Goal: Check status: Check status

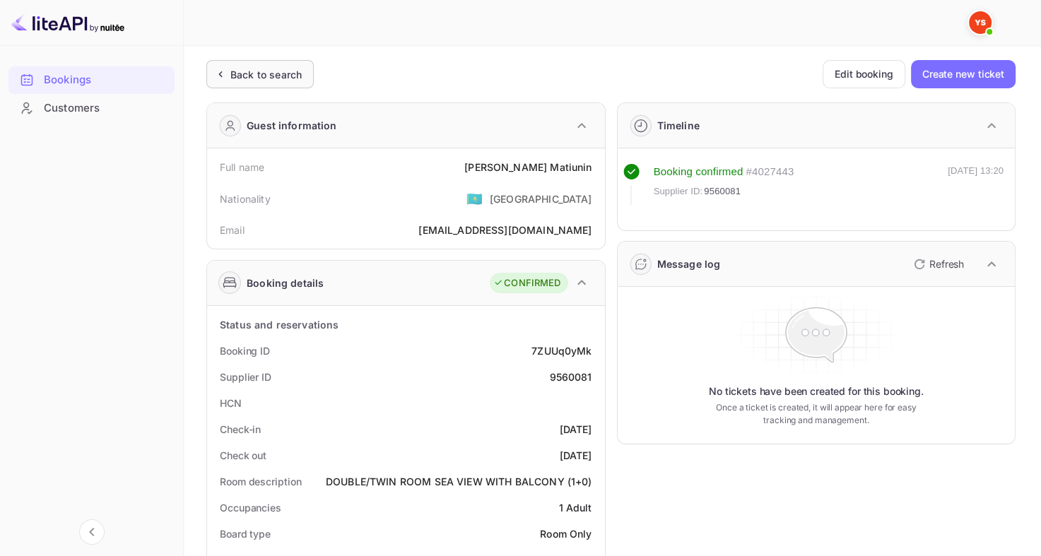
click at [273, 78] on div "Back to search" at bounding box center [265, 74] width 71 height 15
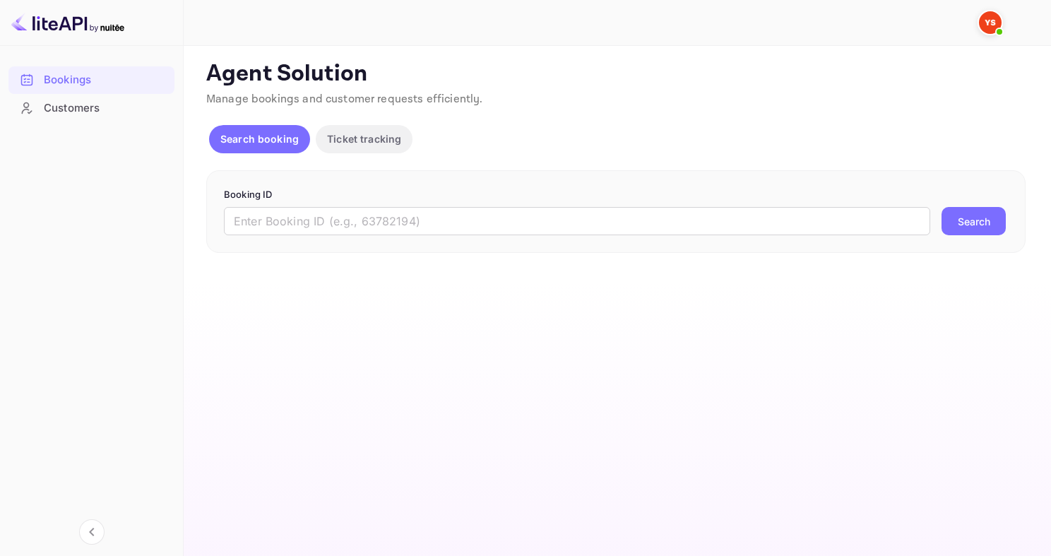
drag, startPoint x: 297, startPoint y: 217, endPoint x: 303, endPoint y: 136, distance: 80.8
click at [297, 217] on input "text" at bounding box center [577, 221] width 707 height 28
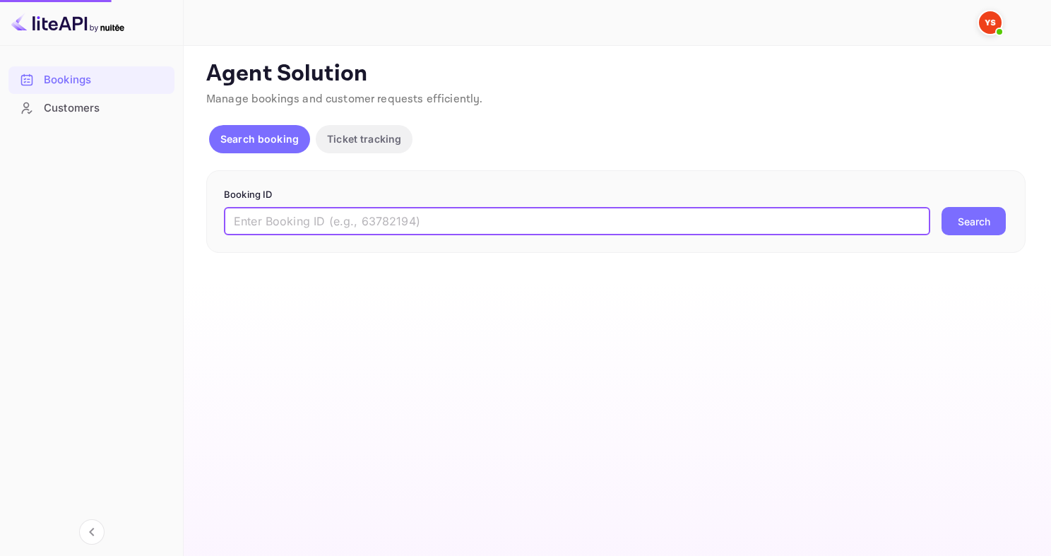
paste input "9512811"
type input "9512811"
click at [942, 207] on button "Search" at bounding box center [974, 221] width 64 height 28
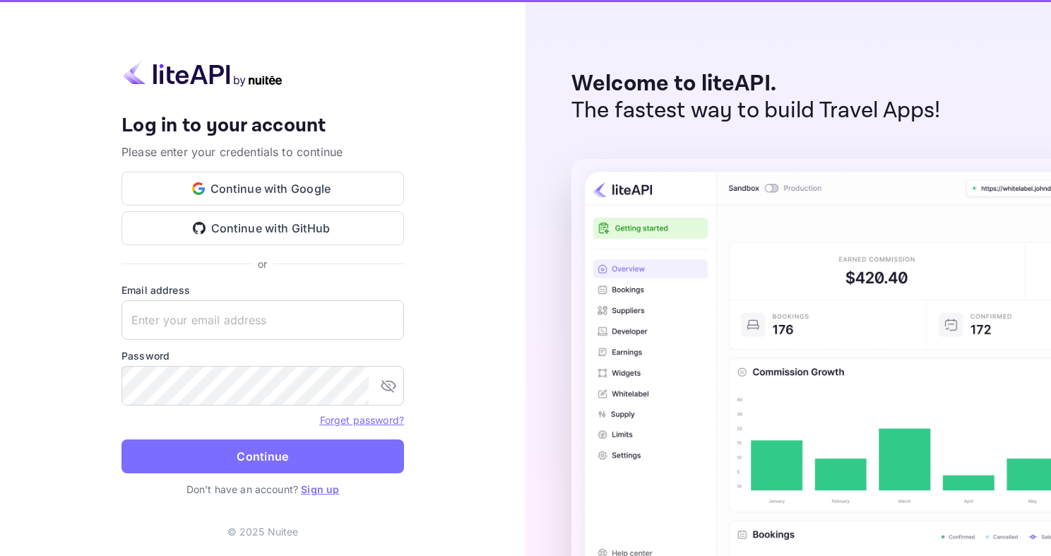
type input "[EMAIL_ADDRESS][DOMAIN_NAME]"
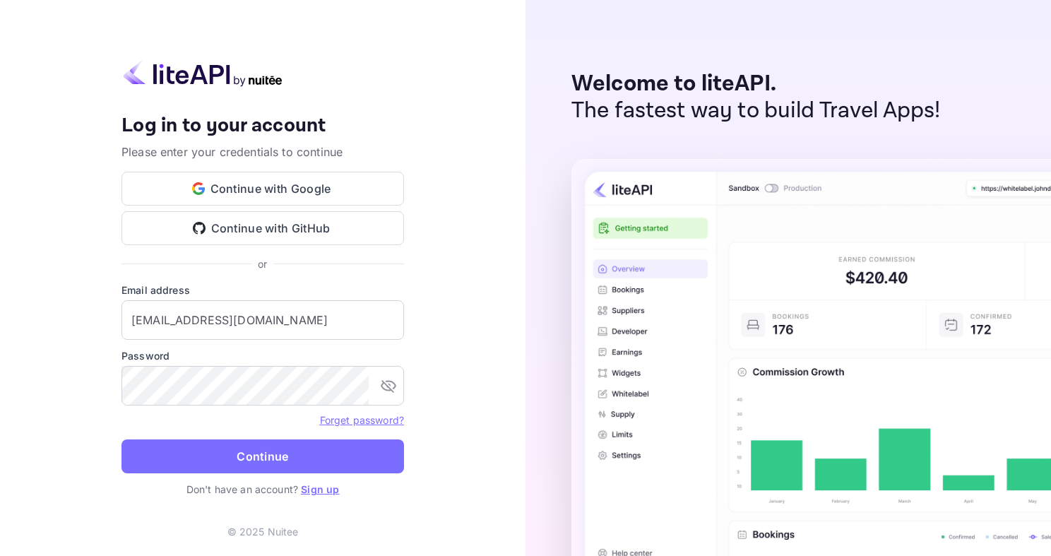
click at [279, 449] on button "Continue" at bounding box center [263, 457] width 283 height 34
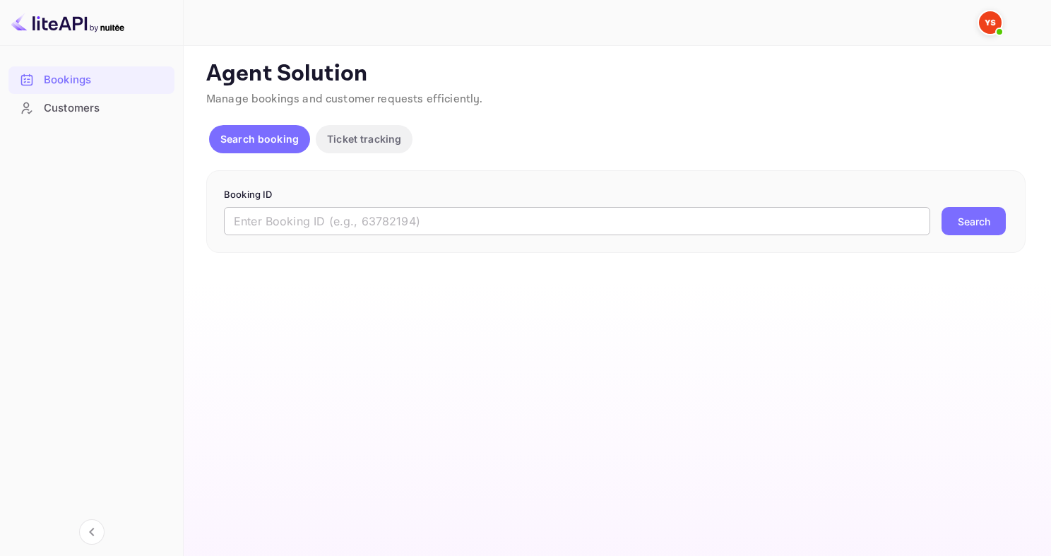
click at [336, 220] on input "text" at bounding box center [577, 221] width 707 height 28
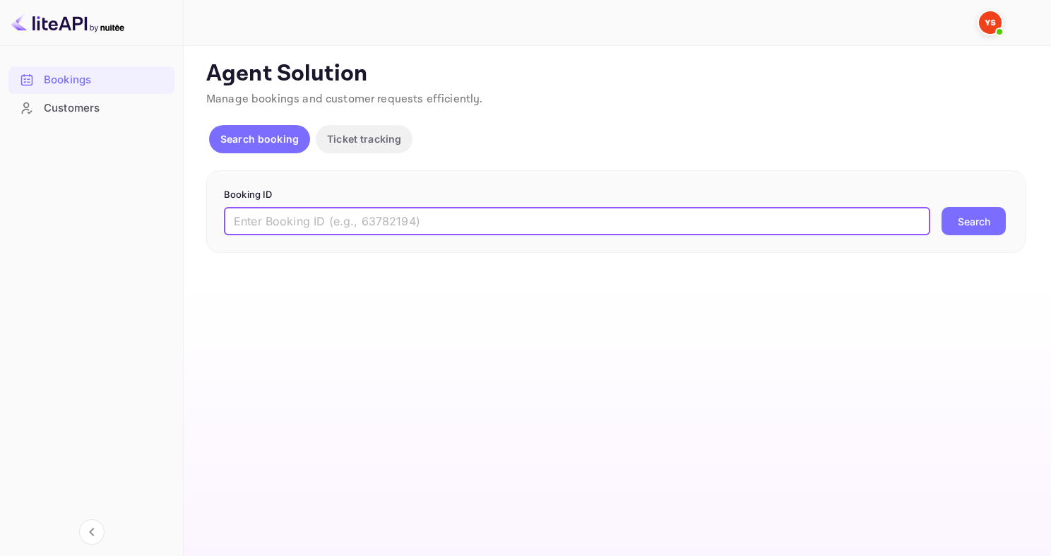
paste input "9512811"
type input "9512811"
click at [942, 207] on button "Search" at bounding box center [974, 221] width 64 height 28
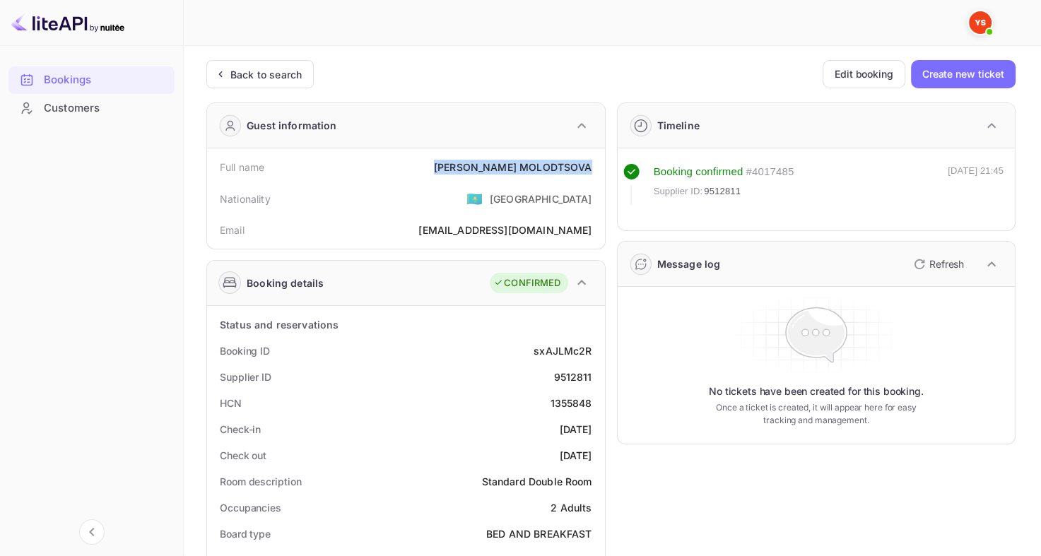
drag, startPoint x: 469, startPoint y: 167, endPoint x: 599, endPoint y: 161, distance: 130.1
click at [600, 162] on div "Full name [PERSON_NAME] Nationality 🇰🇿 [DEMOGRAPHIC_DATA] Email [EMAIL_ADDRESS]…" at bounding box center [406, 198] width 398 height 100
copy div "[PERSON_NAME]"
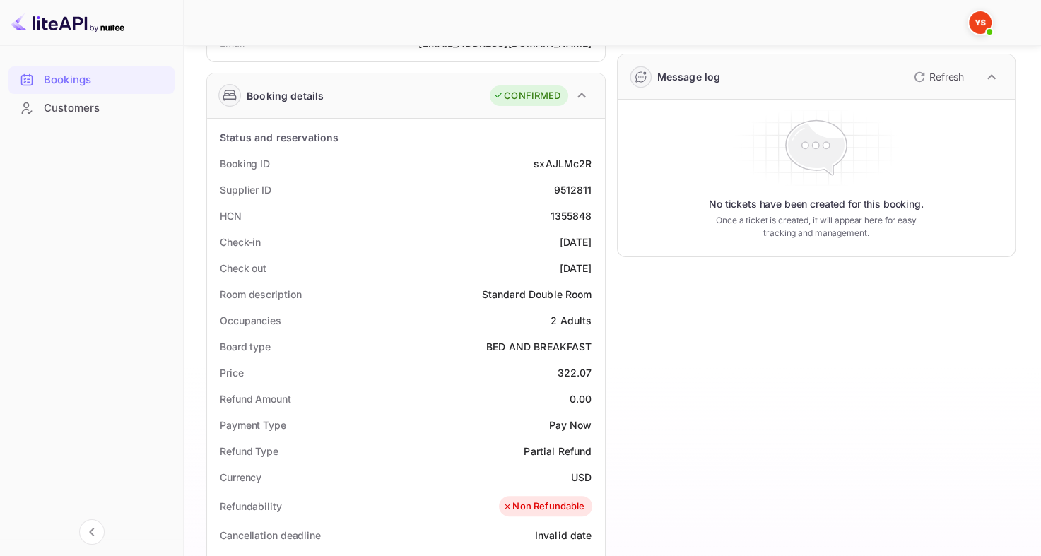
scroll to position [212, 0]
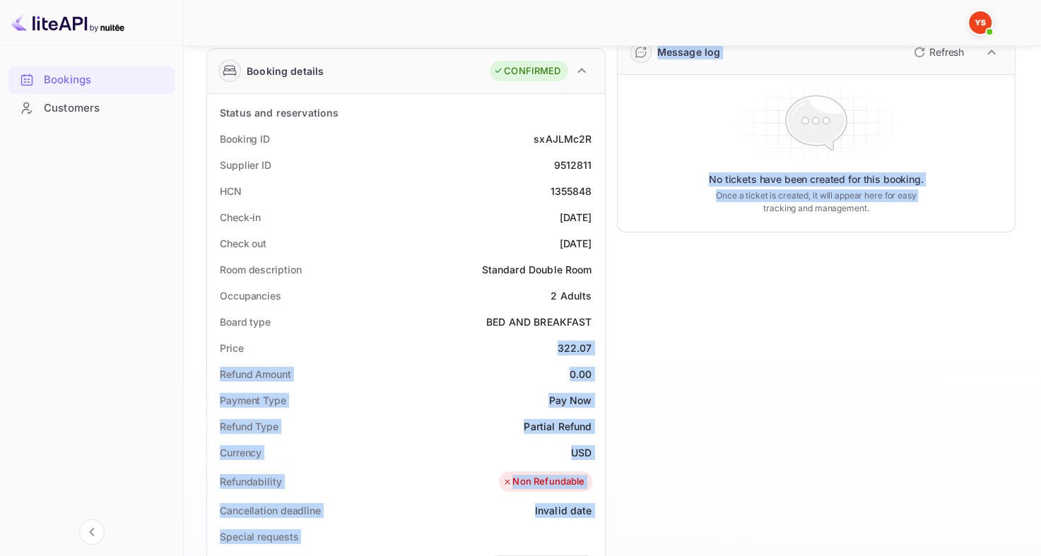
drag, startPoint x: 555, startPoint y: 345, endPoint x: 613, endPoint y: 342, distance: 58.0
click at [613, 342] on div "Guest information Full name [PERSON_NAME] Nationality 🇰🇿 [DEMOGRAPHIC_DATA] Ema…" at bounding box center [605, 394] width 820 height 1030
drag, startPoint x: 622, startPoint y: 339, endPoint x: 563, endPoint y: 339, distance: 58.7
click at [622, 339] on div "Timeline Booking confirmed # 4017485 Supplier ID: 9512811 [DATE] 21:45 Message …" at bounding box center [811, 394] width 411 height 1030
drag, startPoint x: 554, startPoint y: 344, endPoint x: 606, endPoint y: 345, distance: 52.3
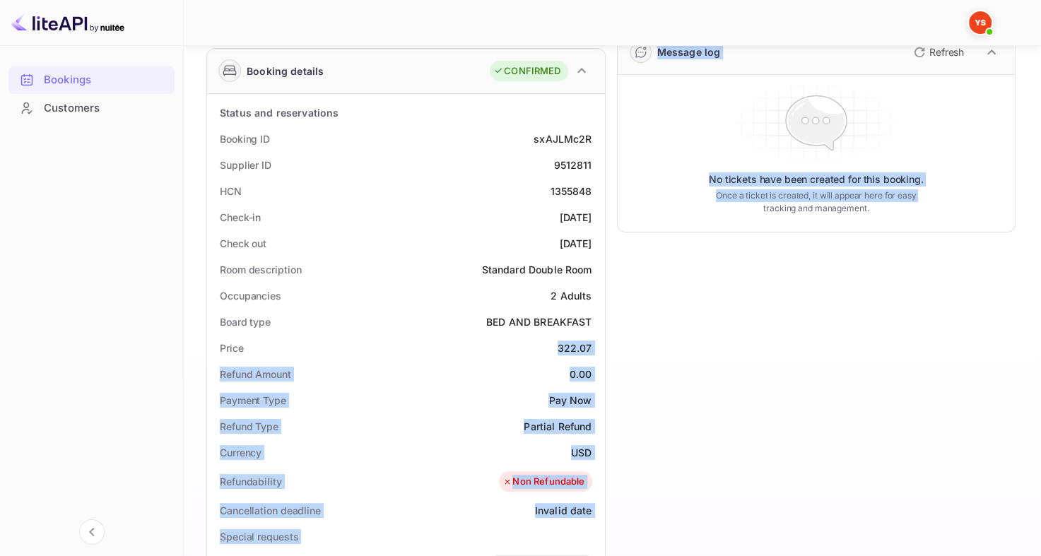
click at [606, 345] on div "Guest information Full name [PERSON_NAME] Nationality 🇰🇿 [DEMOGRAPHIC_DATA] Ema…" at bounding box center [605, 394] width 820 height 1030
click at [611, 343] on div "Timeline Booking confirmed # 4017485 Supplier ID: 9512811 [DATE] 21:45 Message …" at bounding box center [811, 394] width 411 height 1030
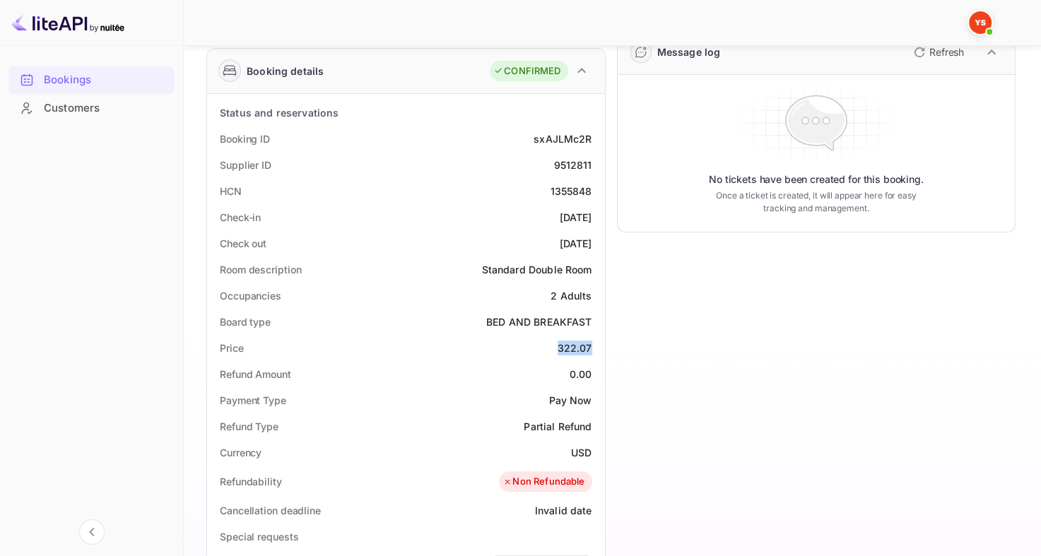
drag, startPoint x: 560, startPoint y: 348, endPoint x: 596, endPoint y: 348, distance: 36.7
click at [596, 348] on div "Price 322.07" at bounding box center [406, 348] width 387 height 26
copy div "322.07"
